Goal: Navigation & Orientation: Find specific page/section

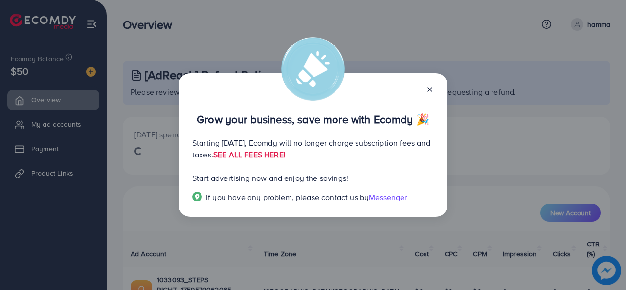
click at [428, 88] on line at bounding box center [430, 89] width 4 height 4
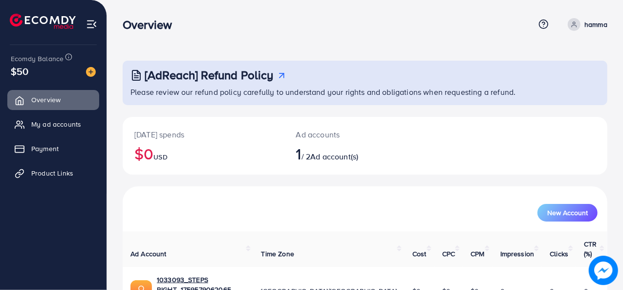
scroll to position [46, 0]
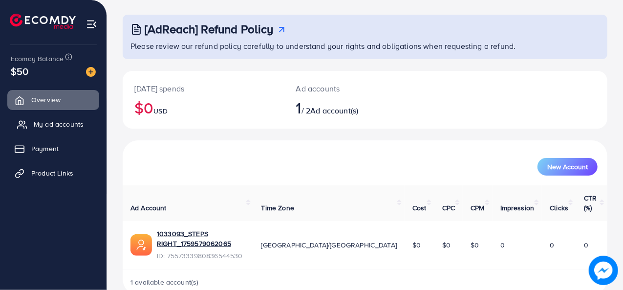
click at [65, 125] on span "My ad accounts" at bounding box center [59, 124] width 50 height 10
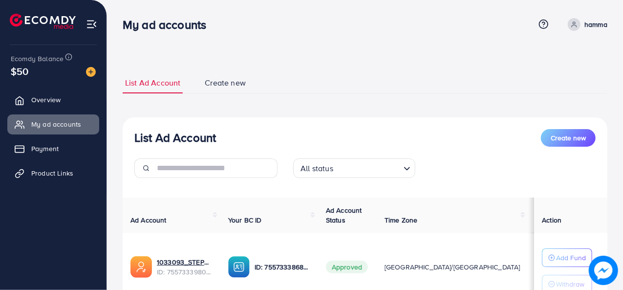
scroll to position [81, 0]
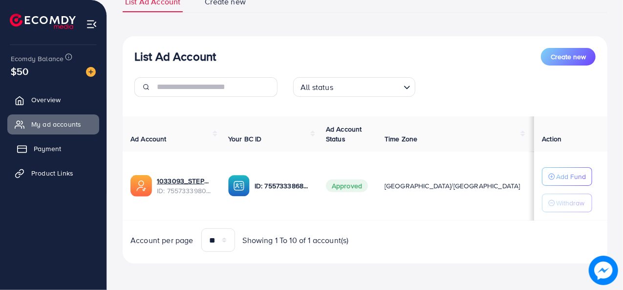
click at [47, 147] on span "Payment" at bounding box center [47, 149] width 27 height 10
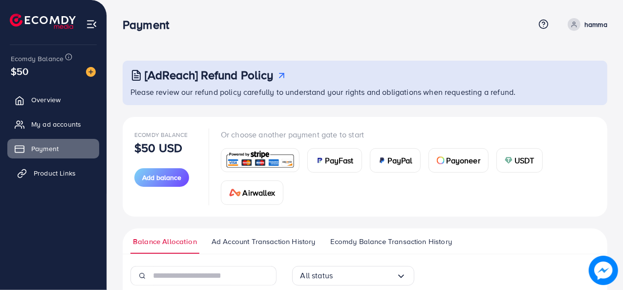
click at [48, 174] on span "Product Links" at bounding box center [55, 173] width 42 height 10
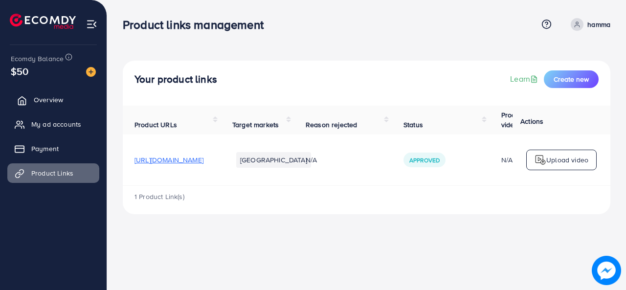
click at [50, 95] on span "Overview" at bounding box center [48, 100] width 29 height 10
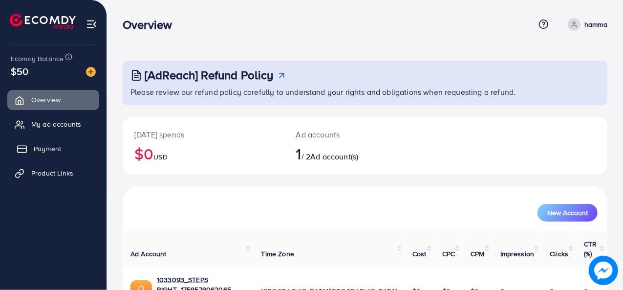
click at [55, 149] on span "Payment" at bounding box center [47, 149] width 27 height 10
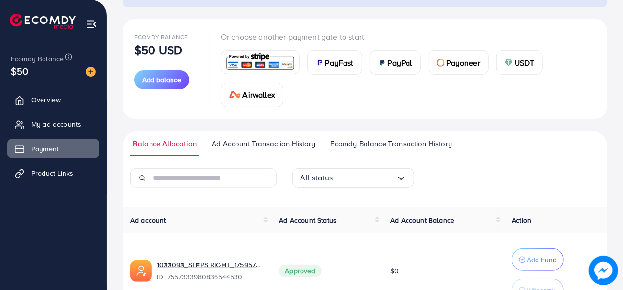
scroll to position [147, 0]
